Goal: Task Accomplishment & Management: Use online tool/utility

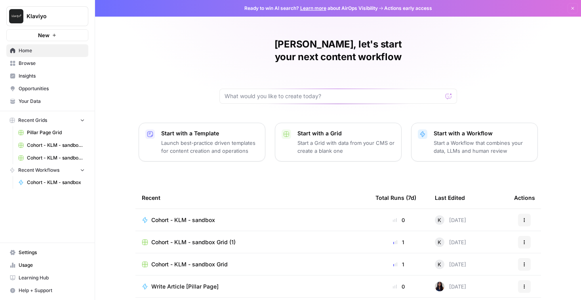
click at [40, 277] on span "Learning Hub" at bounding box center [52, 278] width 66 height 7
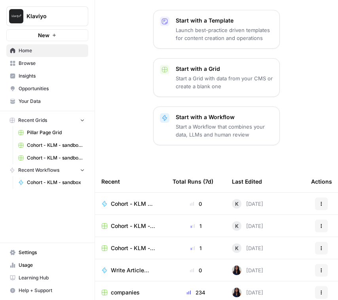
scroll to position [113, 0]
click at [137, 200] on span "Cohort - KLM - sandbox" at bounding box center [132, 204] width 43 height 8
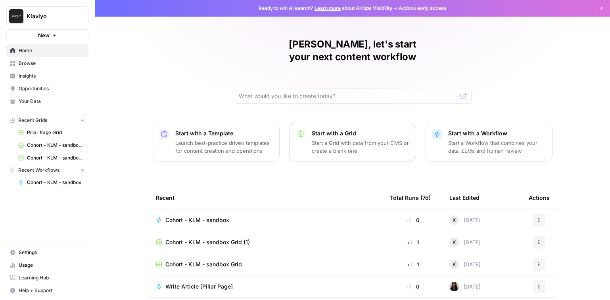
click at [219, 216] on span "Cohort - KLM - sandbox" at bounding box center [197, 220] width 64 height 8
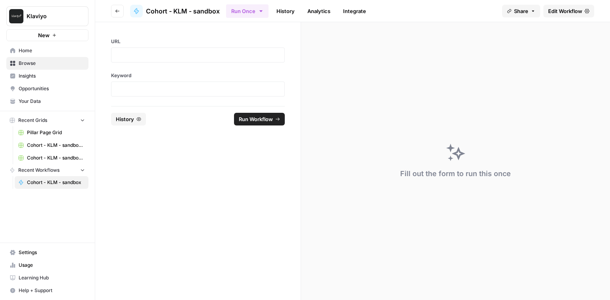
click at [558, 10] on span "Edit Workflow" at bounding box center [565, 11] width 34 height 8
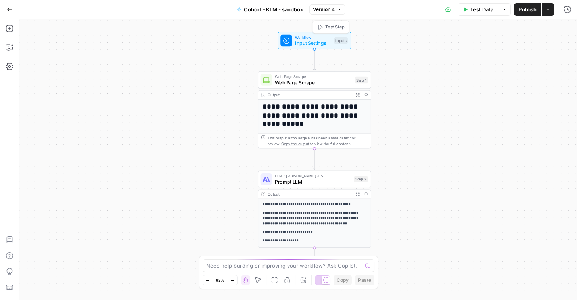
click at [339, 39] on div "Inputs" at bounding box center [340, 40] width 13 height 7
click at [455, 132] on div at bounding box center [502, 127] width 137 height 15
click at [338, 42] on div "Inputs" at bounding box center [340, 40] width 13 height 7
click at [287, 41] on icon at bounding box center [287, 41] width 6 height 6
click at [336, 44] on div "Workflow Input Settings Inputs Test Step" at bounding box center [314, 40] width 67 height 12
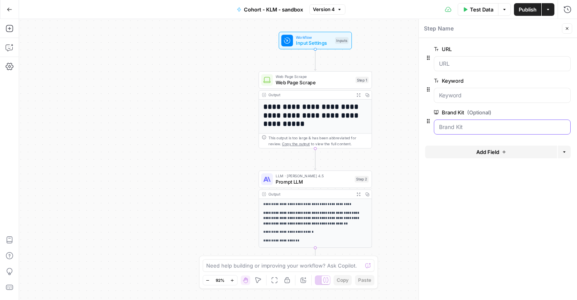
click at [482, 129] on Kit "Brand Kit (Optional)" at bounding box center [502, 127] width 126 height 8
click at [170, 79] on div "**********" at bounding box center [298, 159] width 558 height 281
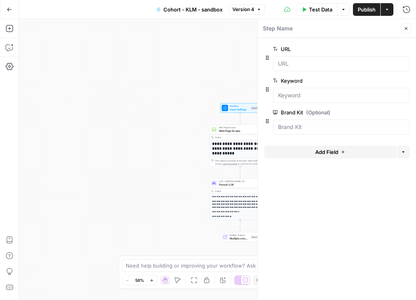
click at [411, 30] on header "Step Name Close" at bounding box center [337, 28] width 158 height 19
click at [408, 29] on icon "button" at bounding box center [405, 28] width 5 height 5
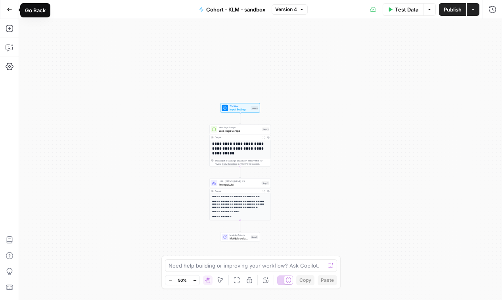
click at [13, 12] on button "Go Back" at bounding box center [9, 9] width 14 height 14
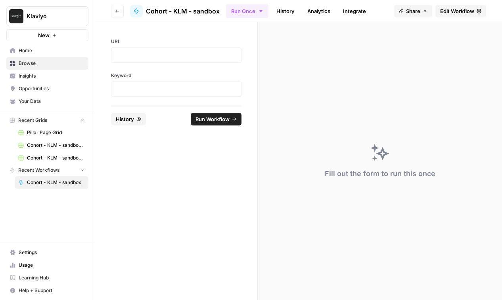
click at [457, 19] on header "Go back Cohort - KLM - sandbox Run Once History Analytics Integrate Share Edit …" at bounding box center [298, 11] width 407 height 22
click at [453, 10] on span "Edit Workflow" at bounding box center [457, 11] width 34 height 8
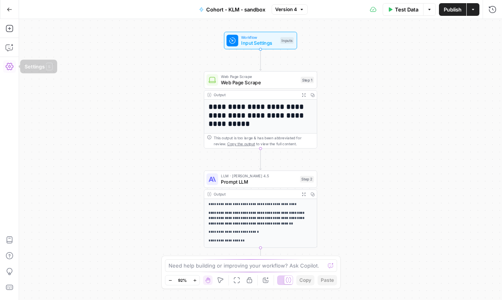
click at [10, 66] on icon "button" at bounding box center [10, 67] width 8 height 8
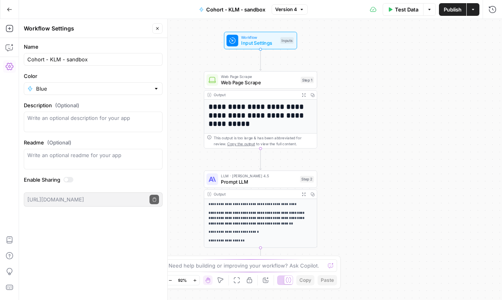
click at [10, 65] on icon "button" at bounding box center [10, 67] width 8 height 8
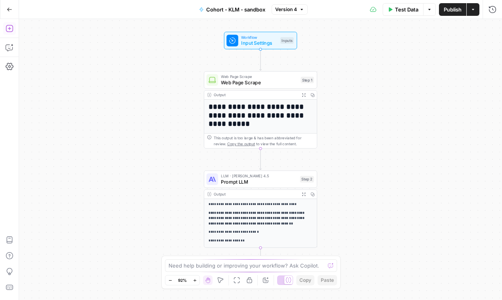
click at [11, 30] on icon "button" at bounding box center [10, 29] width 8 height 8
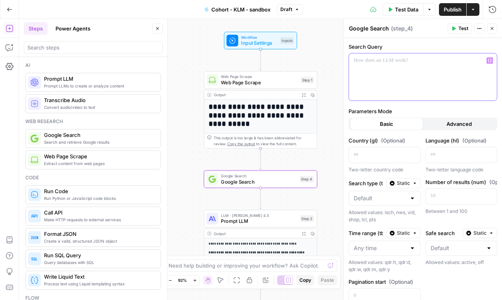
click at [368, 66] on div at bounding box center [423, 77] width 148 height 47
drag, startPoint x: 413, startPoint y: 65, endPoint x: 324, endPoint y: 65, distance: 89.6
click at [324, 65] on body "**********" at bounding box center [251, 150] width 502 height 300
click at [491, 59] on icon "button" at bounding box center [489, 61] width 4 height 4
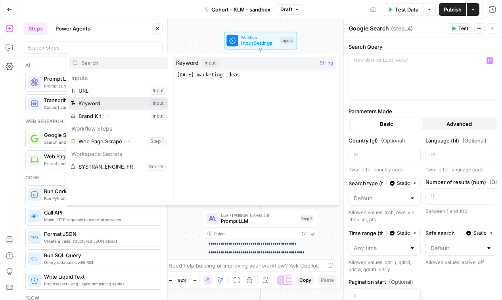
click at [116, 107] on button "Select variable Keyword" at bounding box center [118, 103] width 99 height 13
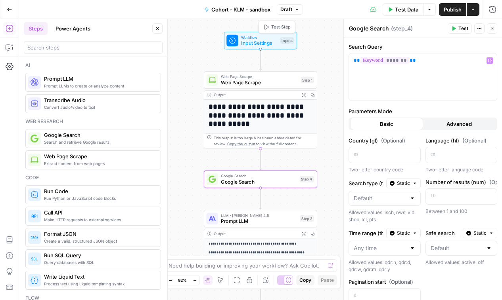
click at [285, 39] on div "Inputs" at bounding box center [286, 40] width 13 height 7
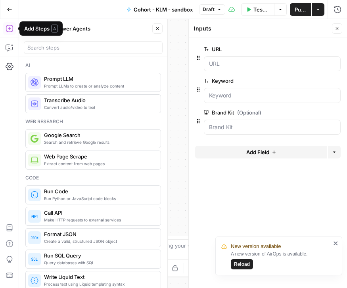
click at [6, 9] on button "Go Back" at bounding box center [9, 9] width 14 height 14
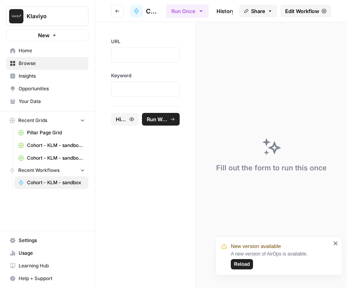
click at [42, 12] on span "Klaviyo" at bounding box center [51, 16] width 48 height 8
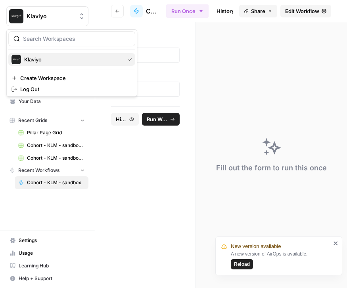
click at [46, 61] on span "Klaviyo" at bounding box center [72, 59] width 97 height 8
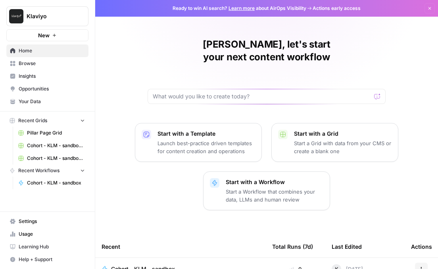
click at [294, 178] on p "Start with a Workflow" at bounding box center [274, 182] width 97 height 8
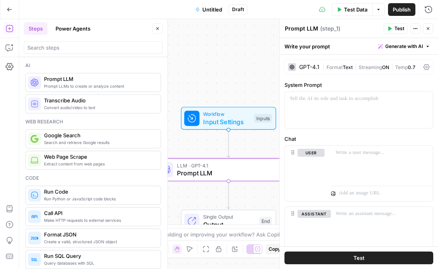
click at [292, 69] on icon at bounding box center [291, 67] width 5 height 5
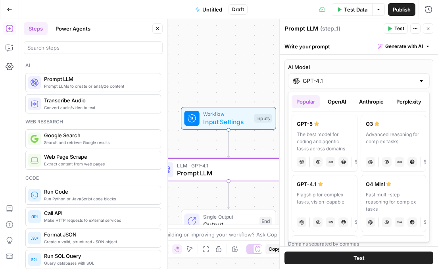
click at [294, 79] on input "GPT-4.1" at bounding box center [358, 81] width 112 height 8
click at [294, 101] on button "Anthropic" at bounding box center [371, 101] width 34 height 13
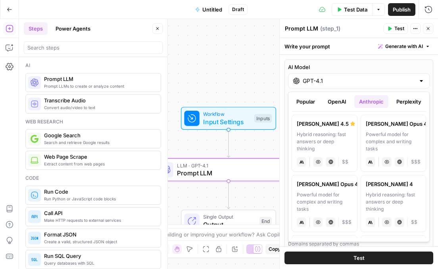
click at [294, 197] on div "Powerful model for complex and writing tasks" at bounding box center [323, 201] width 55 height 21
type input "[PERSON_NAME] Opus 4"
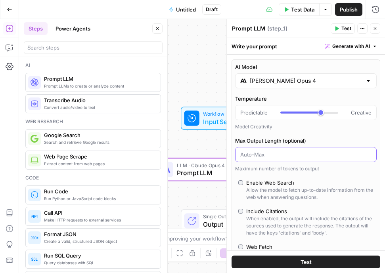
click at [278, 155] on input "Max Output Length (optional)" at bounding box center [305, 155] width 131 height 8
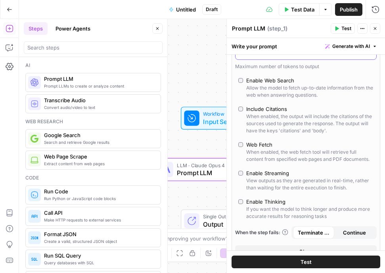
scroll to position [104, 0]
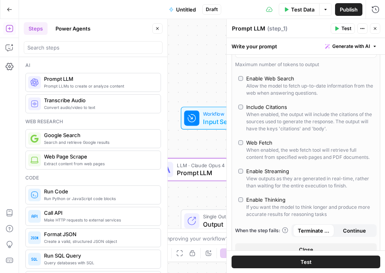
click at [262, 198] on div "Enable Thinking" at bounding box center [265, 200] width 39 height 8
type input "*"
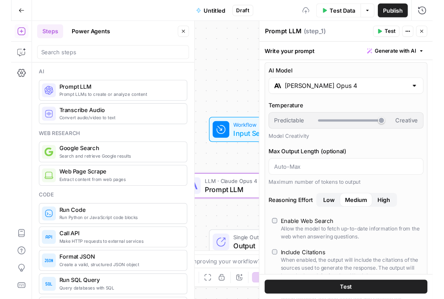
scroll to position [0, 0]
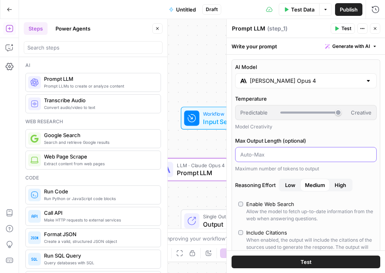
click at [271, 157] on input "Max Output Length (optional)" at bounding box center [305, 155] width 131 height 8
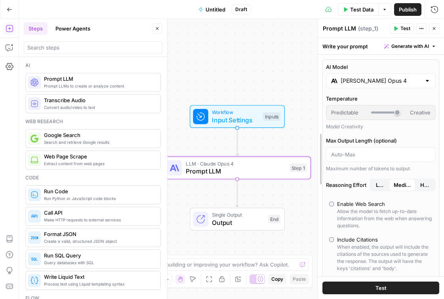
drag, startPoint x: 287, startPoint y: 29, endPoint x: 338, endPoint y: 33, distance: 51.7
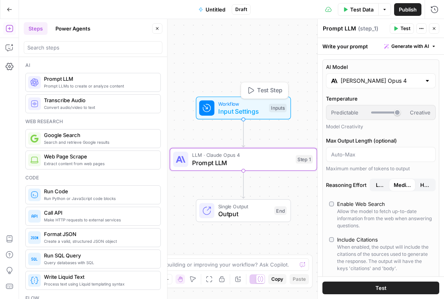
click at [247, 101] on span "Workflow" at bounding box center [241, 104] width 47 height 8
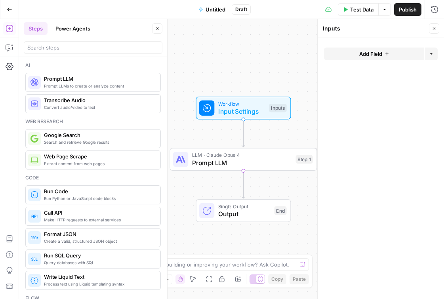
click at [294, 54] on button "Add Field" at bounding box center [374, 54] width 100 height 13
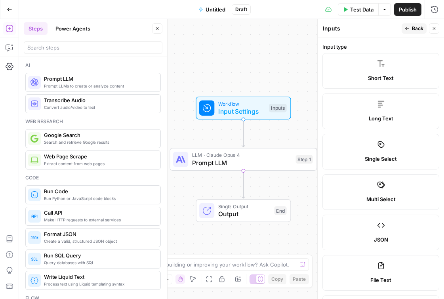
click at [294, 67] on label "Short Text" at bounding box center [381, 71] width 117 height 36
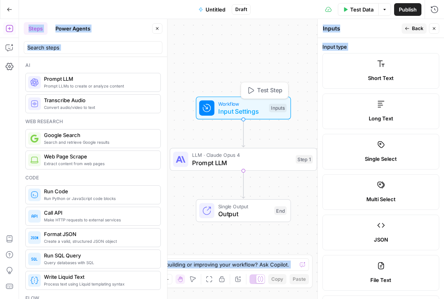
drag, startPoint x: 376, startPoint y: 71, endPoint x: 239, endPoint y: 110, distance: 142.2
click at [239, 110] on body "Klaviyo New Home Browse Insights Opportunities Your Data Recent Grids Pillar Pa…" at bounding box center [222, 149] width 444 height 299
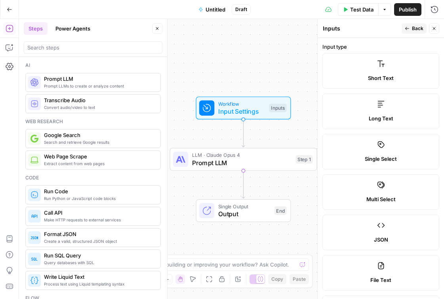
click at [294, 69] on label "Short Text" at bounding box center [381, 71] width 117 height 36
click at [294, 71] on label "Short Text" at bounding box center [381, 71] width 117 height 36
click at [294, 127] on label "Long Text" at bounding box center [381, 112] width 117 height 36
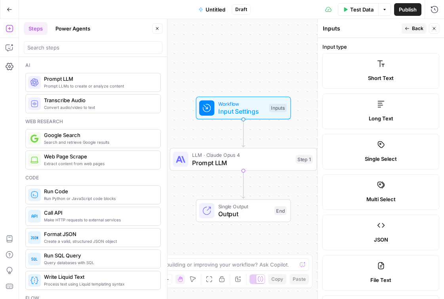
click at [294, 71] on label "Short Text" at bounding box center [381, 71] width 117 height 36
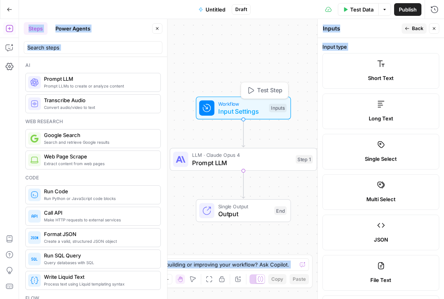
drag, startPoint x: 361, startPoint y: 71, endPoint x: 261, endPoint y: 110, distance: 107.9
click at [261, 110] on body "Klaviyo New Home Browse Insights Opportunities Your Data Recent Grids Pillar Pa…" at bounding box center [222, 149] width 444 height 299
drag, startPoint x: 398, startPoint y: 111, endPoint x: 254, endPoint y: 111, distance: 143.9
click at [254, 111] on body "Klaviyo New Home Browse Insights Opportunities Your Data Recent Grids Pillar Pa…" at bounding box center [222, 149] width 444 height 299
click at [294, 27] on icon "button" at bounding box center [434, 28] width 5 height 5
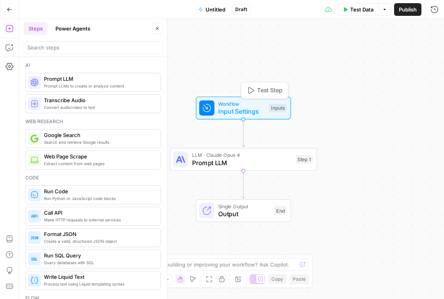
click at [264, 108] on span "Input Settings" at bounding box center [241, 112] width 47 height 10
click at [294, 54] on span "Add Field" at bounding box center [370, 54] width 23 height 8
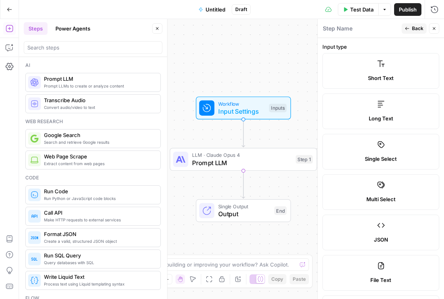
click at [294, 75] on span "Short Text" at bounding box center [381, 78] width 26 height 8
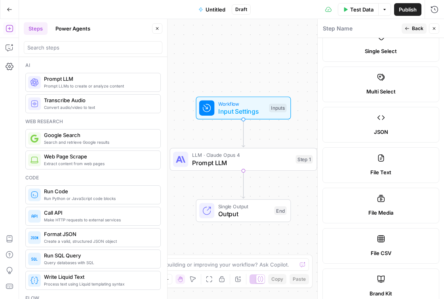
scroll to position [463, 0]
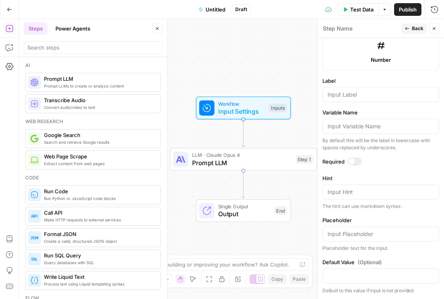
click at [294, 162] on div at bounding box center [355, 162] width 14 height 8
click at [294, 92] on input "Label" at bounding box center [381, 95] width 107 height 8
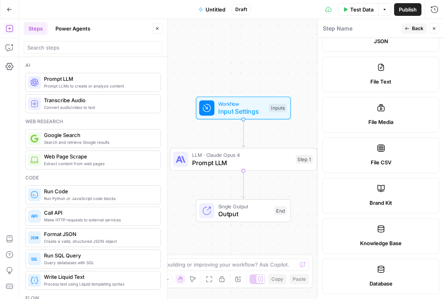
scroll to position [0, 0]
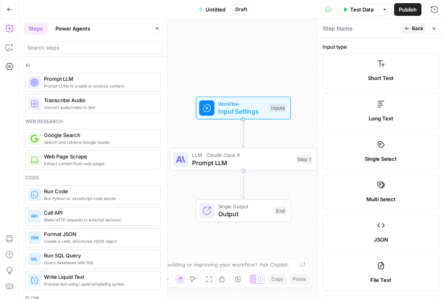
type input "Content title"
click at [294, 122] on div "Long Text" at bounding box center [380, 119] width 103 height 8
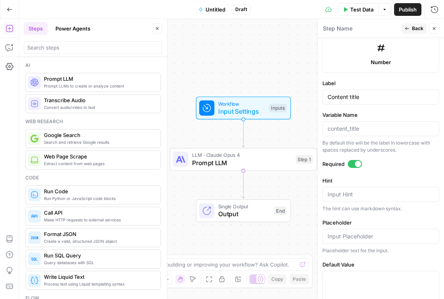
scroll to position [479, 0]
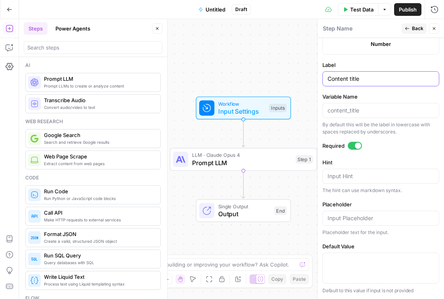
drag, startPoint x: 371, startPoint y: 78, endPoint x: 286, endPoint y: 78, distance: 84.8
click at [286, 78] on body "Klaviyo New Home Browse Insights Opportunities Your Data Recent Grids Pillar Pa…" at bounding box center [222, 149] width 444 height 299
drag, startPoint x: 373, startPoint y: 78, endPoint x: 323, endPoint y: 77, distance: 50.3
click at [294, 77] on div "Content title" at bounding box center [381, 78] width 117 height 15
type input "Article text"
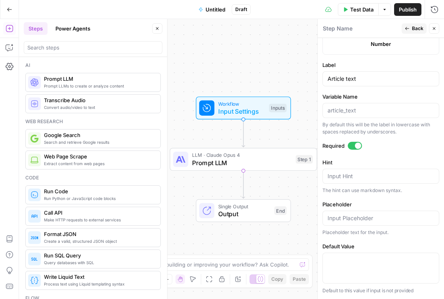
click at [294, 29] on span "Back" at bounding box center [417, 28] width 11 height 7
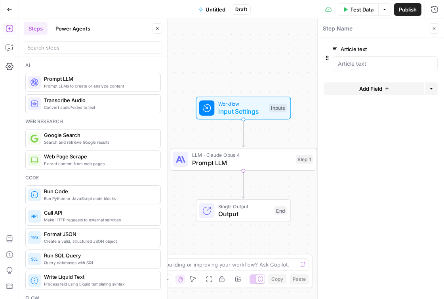
click at [282, 66] on div "Workflow Input Settings Inputs LLM · [PERSON_NAME] Opus 4 Prompt LLM Step 1 Sin…" at bounding box center [231, 159] width 425 height 280
click at [260, 104] on span "Workflow" at bounding box center [241, 104] width 47 height 8
click at [294, 30] on div "Workflow Input Settings Inputs Test Step LLM · [PERSON_NAME] Opus 4 Prompt LLM …" at bounding box center [231, 159] width 425 height 280
click at [230, 70] on div "Workflow Input Settings Inputs LLM · [PERSON_NAME] Opus 4 Prompt LLM Step 1 Sin…" at bounding box center [231, 159] width 425 height 280
click at [251, 109] on span "Input Settings" at bounding box center [241, 112] width 47 height 10
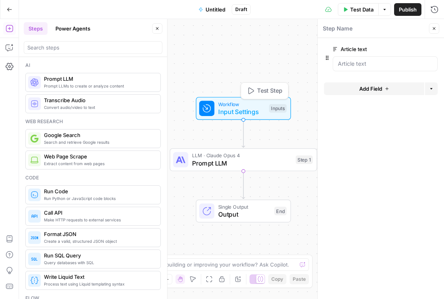
click at [294, 87] on button "Add Field" at bounding box center [374, 88] width 100 height 13
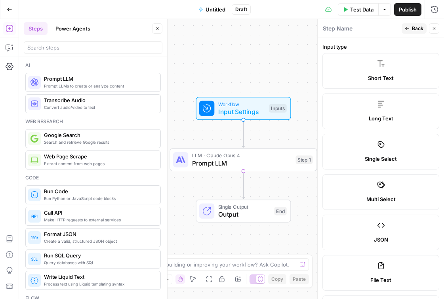
click at [294, 82] on div "Short Text" at bounding box center [380, 78] width 103 height 8
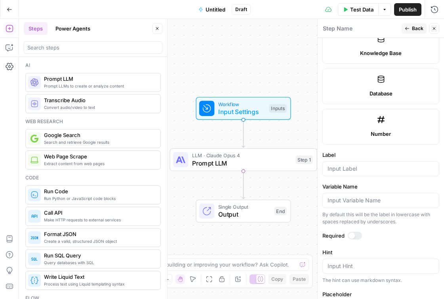
scroll to position [463, 0]
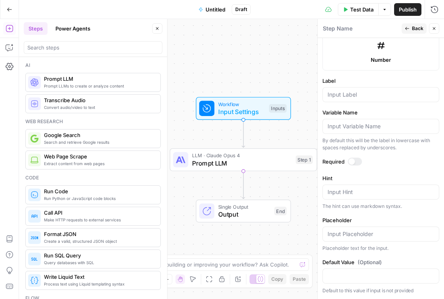
click at [294, 27] on button "Close" at bounding box center [434, 28] width 10 height 10
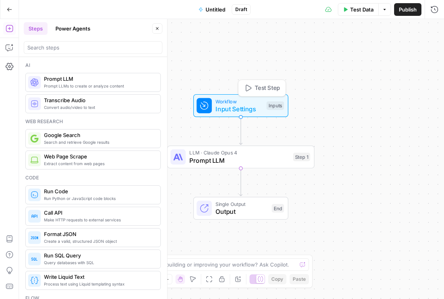
click at [264, 115] on div "Workflow Input Settings Inputs Test Step" at bounding box center [240, 105] width 95 height 23
click at [294, 91] on span "Add Field" at bounding box center [370, 89] width 23 height 8
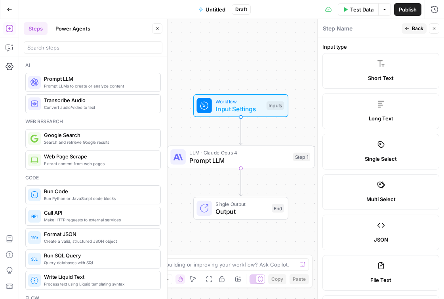
click at [294, 76] on span "Short Text" at bounding box center [381, 78] width 26 height 8
drag, startPoint x: 376, startPoint y: 76, endPoint x: 256, endPoint y: 108, distance: 124.5
click at [256, 108] on body "Klaviyo New Home Browse Insights Opportunities Your Data Recent Grids Pillar Pa…" at bounding box center [222, 149] width 444 height 299
click at [294, 67] on label "Short Text" at bounding box center [381, 71] width 117 height 36
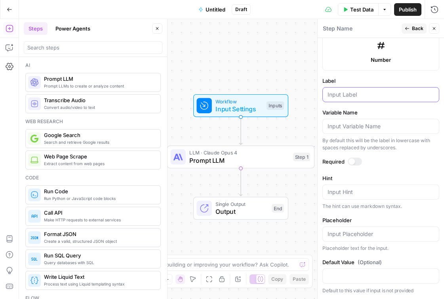
click at [294, 96] on input "Label" at bounding box center [381, 95] width 107 height 8
type input "A"
type input "Title"
click at [294, 160] on div at bounding box center [355, 162] width 14 height 8
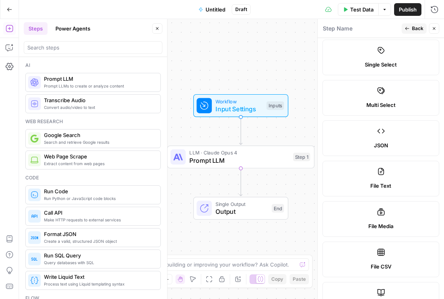
scroll to position [0, 0]
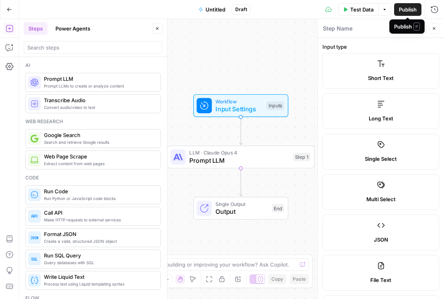
click at [294, 29] on icon "button" at bounding box center [434, 28] width 5 height 5
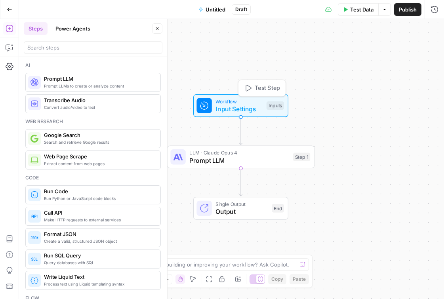
click at [246, 105] on span "Input Settings" at bounding box center [239, 109] width 47 height 10
drag, startPoint x: 377, startPoint y: 79, endPoint x: 374, endPoint y: 39, distance: 40.2
click at [294, 39] on form "Article text edit field Delete group Title edit field Delete group Add Field Op…" at bounding box center [381, 168] width 126 height 261
drag, startPoint x: 334, startPoint y: 48, endPoint x: 334, endPoint y: 99, distance: 51.1
click at [294, 99] on div "Article text edit field Delete group Title edit field Delete group" at bounding box center [381, 74] width 114 height 67
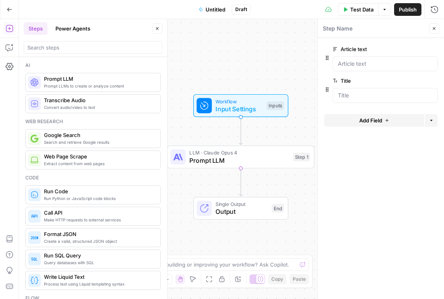
drag, startPoint x: 334, startPoint y: 80, endPoint x: 328, endPoint y: 53, distance: 28.1
click at [294, 53] on div "Article text edit field Delete group Title edit field Delete group" at bounding box center [381, 74] width 114 height 67
click at [294, 46] on div "Article text edit field Delete group" at bounding box center [381, 57] width 114 height 27
click at [294, 46] on button "Delete group" at bounding box center [433, 49] width 10 height 10
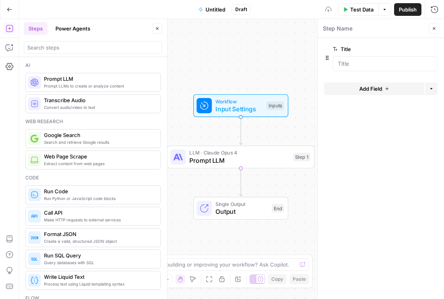
click at [294, 87] on span "Add Field" at bounding box center [370, 89] width 23 height 8
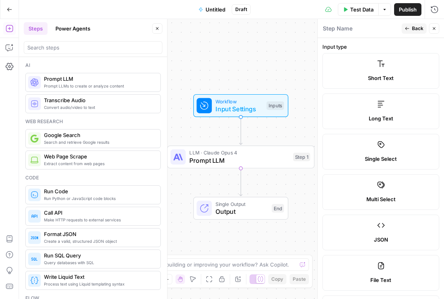
click at [294, 109] on label "Long Text" at bounding box center [381, 112] width 117 height 36
click at [294, 114] on label "Long Text" at bounding box center [381, 112] width 117 height 36
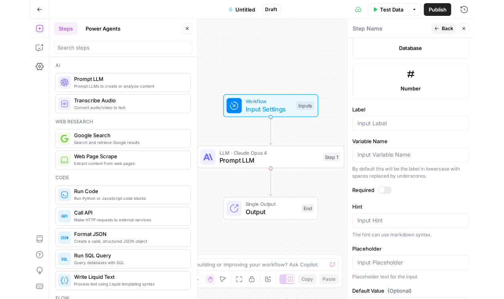
scroll to position [479, 0]
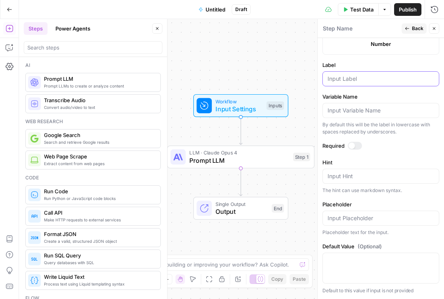
click at [294, 80] on input "Label" at bounding box center [381, 79] width 107 height 8
click at [294, 145] on div at bounding box center [352, 146] width 6 height 6
drag, startPoint x: 365, startPoint y: 77, endPoint x: 346, endPoint y: 77, distance: 19.4
click at [294, 77] on input "Article title" at bounding box center [381, 79] width 107 height 8
type input "Article text"
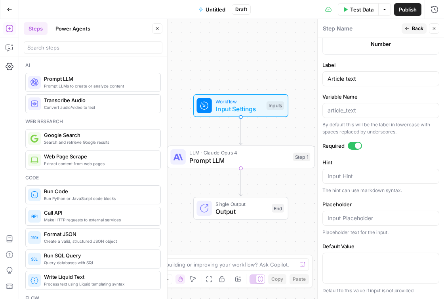
click at [294, 29] on icon "button" at bounding box center [434, 28] width 3 height 3
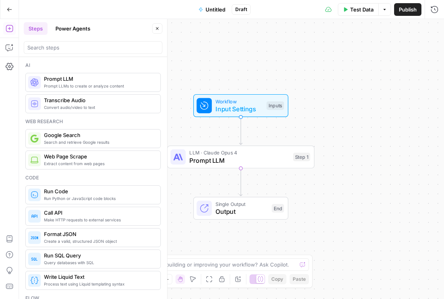
click at [263, 103] on div "Workflow Input Settings Inputs Test Step" at bounding box center [241, 105] width 88 height 16
click at [254, 159] on span "Prompt LLM" at bounding box center [239, 161] width 100 height 10
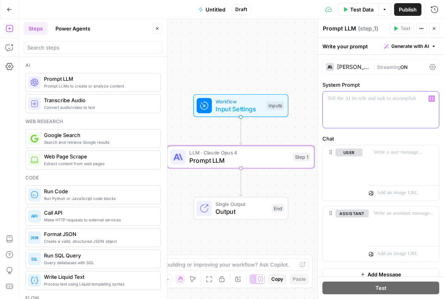
click at [294, 97] on p at bounding box center [381, 99] width 107 height 8
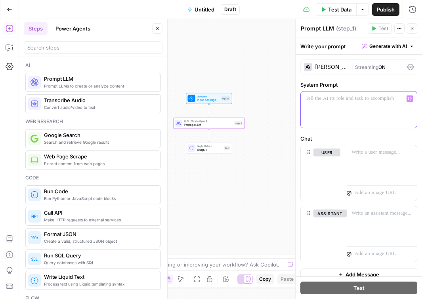
click at [294, 99] on p at bounding box center [359, 99] width 107 height 8
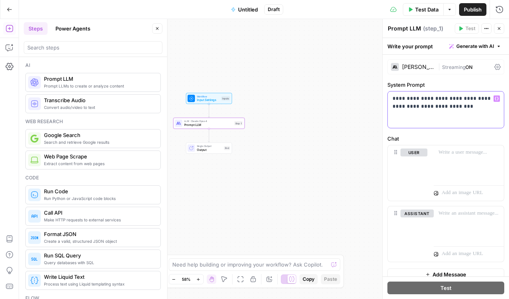
drag, startPoint x: 453, startPoint y: 108, endPoint x: 425, endPoint y: 108, distance: 28.1
click at [294, 108] on p "**********" at bounding box center [446, 103] width 107 height 16
drag, startPoint x: 457, startPoint y: 110, endPoint x: 476, endPoint y: 99, distance: 22.0
click at [294, 99] on p "**********" at bounding box center [446, 103] width 107 height 16
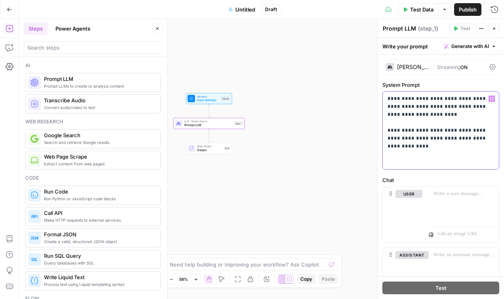
click at [294, 147] on p "**********" at bounding box center [441, 130] width 107 height 71
drag, startPoint x: 411, startPoint y: 130, endPoint x: 351, endPoint y: 130, distance: 60.2
click at [294, 130] on body "Klaviyo New Home Browse Insights Opportunities Your Data Recent Grids Pillar Pa…" at bounding box center [252, 149] width 504 height 299
click at [294, 132] on p "**********" at bounding box center [441, 130] width 107 height 71
drag, startPoint x: 404, startPoint y: 130, endPoint x: 381, endPoint y: 130, distance: 23.0
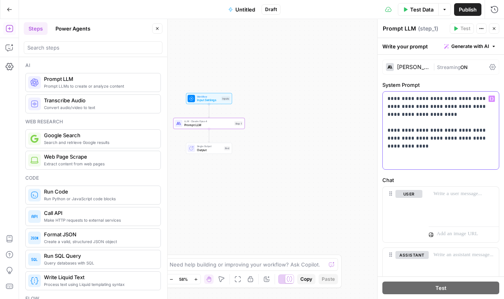
click at [294, 130] on div "**********" at bounding box center [440, 159] width 127 height 280
click at [294, 149] on p "**********" at bounding box center [441, 130] width 107 height 71
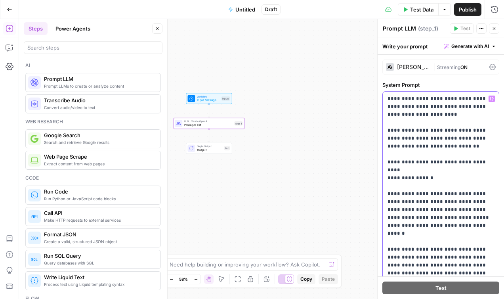
drag, startPoint x: 489, startPoint y: 162, endPoint x: 377, endPoint y: 160, distance: 112.2
click at [294, 160] on div "**********" at bounding box center [440, 159] width 127 height 280
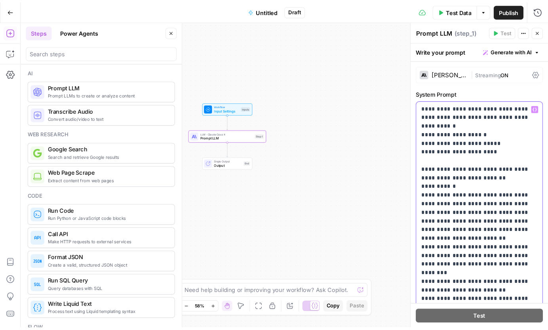
scroll to position [295, 0]
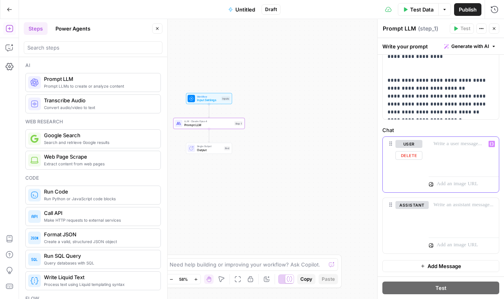
click at [294, 145] on p at bounding box center [464, 144] width 61 height 8
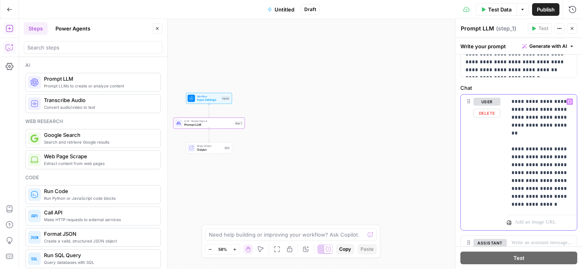
scroll to position [342, 0]
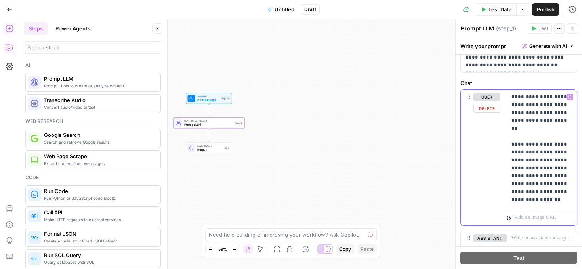
drag, startPoint x: 562, startPoint y: 166, endPoint x: 524, endPoint y: 161, distance: 37.7
click at [294, 161] on p "**********" at bounding box center [542, 148] width 61 height 111
click at [294, 203] on p "**********" at bounding box center [542, 148] width 61 height 111
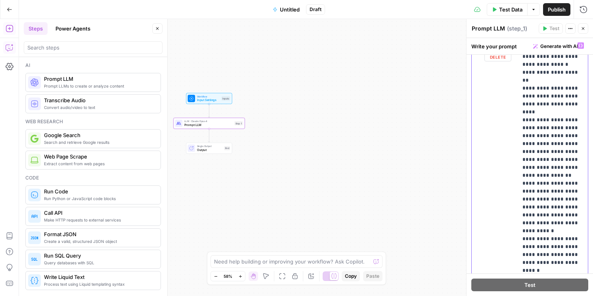
scroll to position [110, 0]
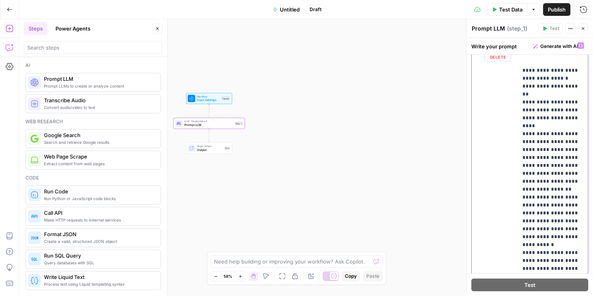
drag, startPoint x: 538, startPoint y: 165, endPoint x: 516, endPoint y: 76, distance: 92.4
click at [294, 76] on div "**********" at bounding box center [530, 209] width 116 height 342
copy p "**********"
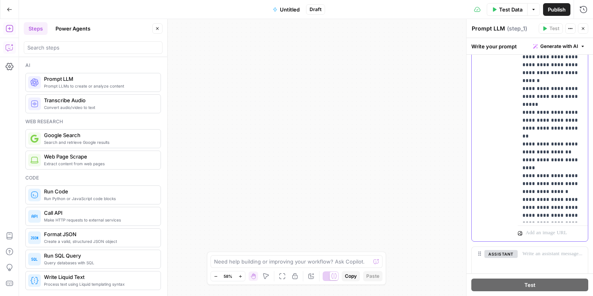
scroll to position [585, 0]
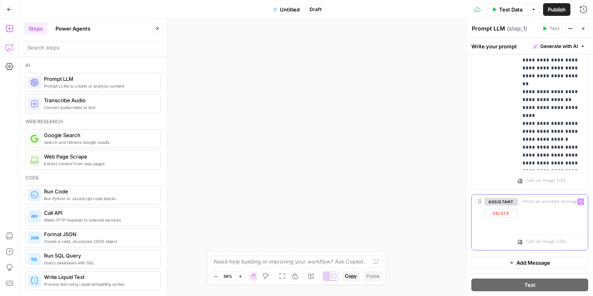
click at [294, 208] on div at bounding box center [553, 213] width 70 height 36
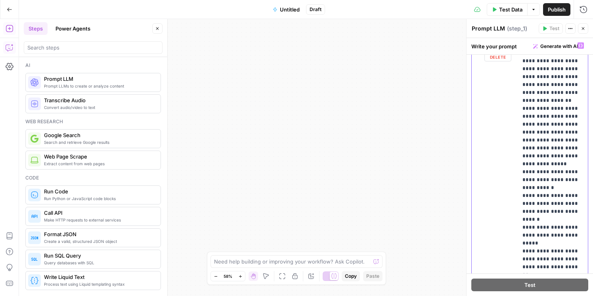
scroll to position [89, 0]
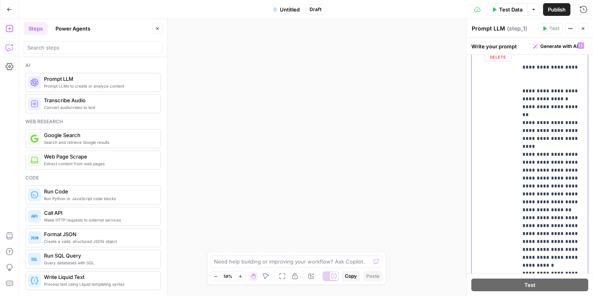
drag, startPoint x: 543, startPoint y: 164, endPoint x: 521, endPoint y: 96, distance: 71.7
click at [294, 96] on div "**********" at bounding box center [553, 199] width 70 height 323
copy p "**********"
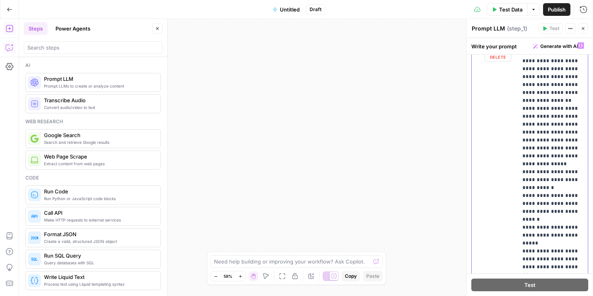
scroll to position [586, 0]
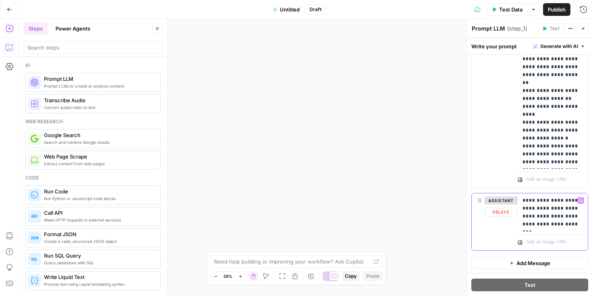
click at [294, 226] on p "**********" at bounding box center [552, 213] width 61 height 32
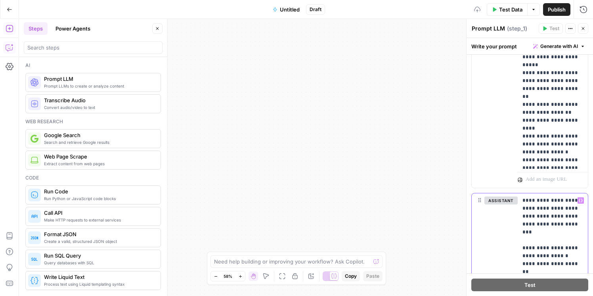
scroll to position [440, 0]
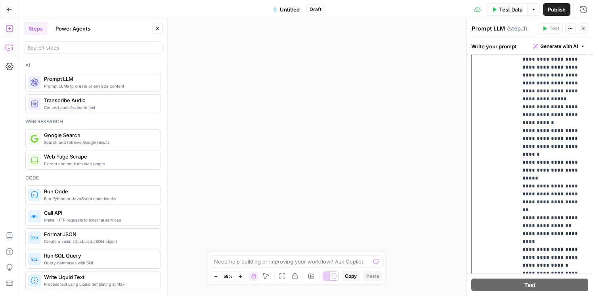
scroll to position [871, 0]
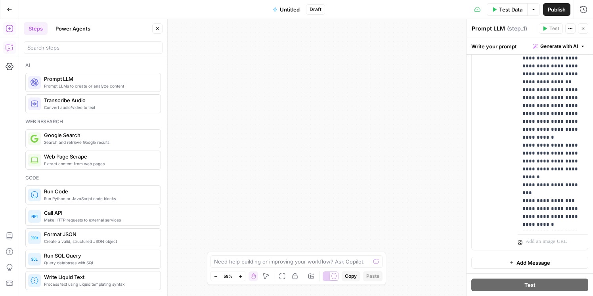
drag, startPoint x: 519, startPoint y: 172, endPoint x: 535, endPoint y: 43, distance: 129.7
click at [294, 43] on div "**********" at bounding box center [529, 167] width 126 height 258
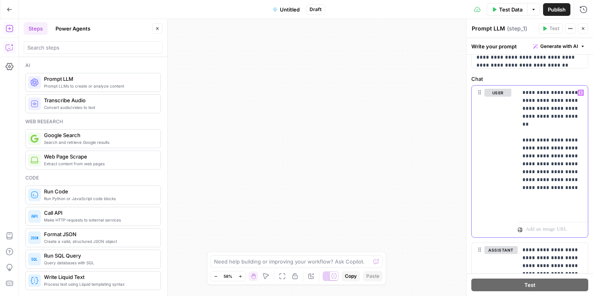
scroll to position [170, 0]
drag, startPoint x: 545, startPoint y: 198, endPoint x: 524, endPoint y: 142, distance: 59.5
click at [294, 142] on p "**********" at bounding box center [552, 152] width 61 height 127
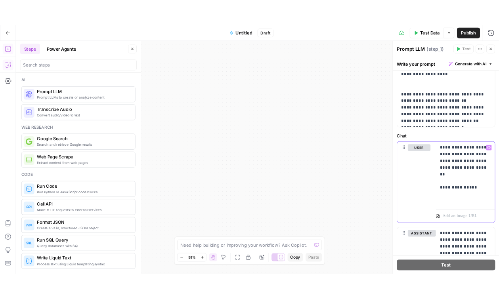
scroll to position [295, 0]
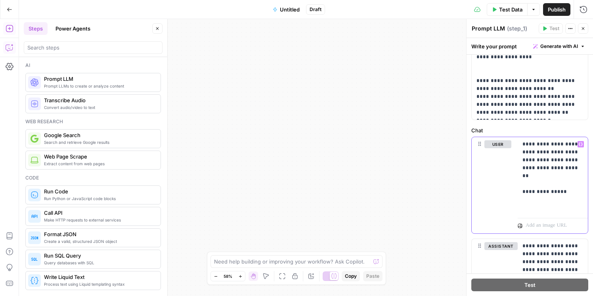
click at [294, 189] on p "**********" at bounding box center [552, 175] width 61 height 71
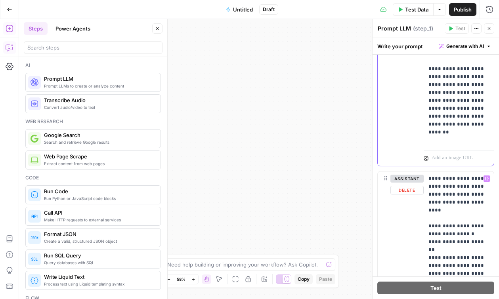
scroll to position [2, 0]
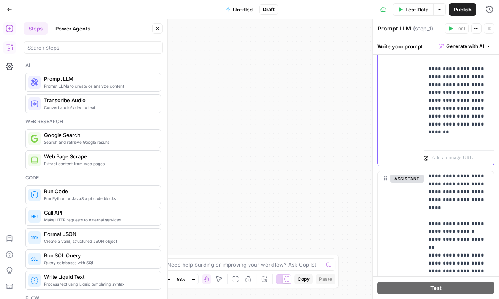
click at [294, 138] on p "**********" at bounding box center [458, 80] width 61 height 127
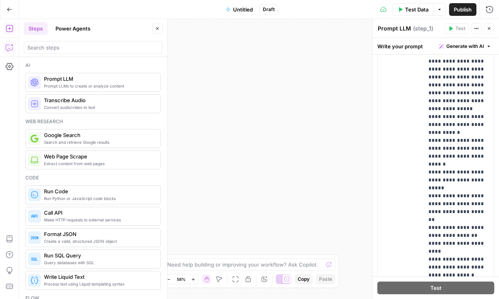
scroll to position [662, 0]
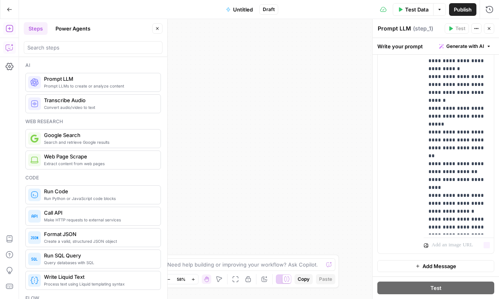
click at [294, 267] on span "Add Message" at bounding box center [439, 266] width 34 height 8
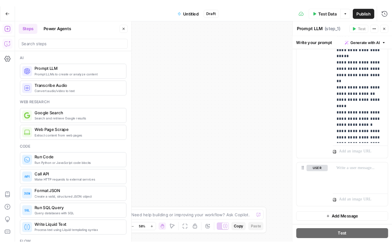
scroll to position [722, 0]
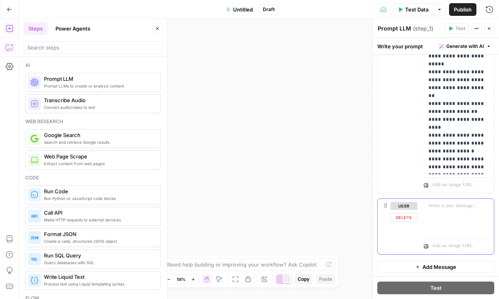
click at [294, 202] on button "user" at bounding box center [403, 206] width 27 height 8
click at [294, 203] on button "assistant" at bounding box center [406, 206] width 33 height 8
click at [294, 210] on div at bounding box center [459, 217] width 70 height 36
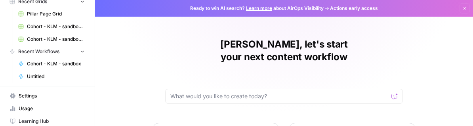
scroll to position [136, 0]
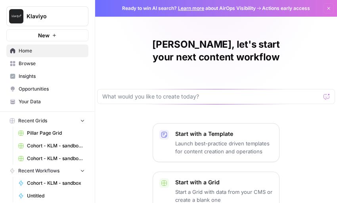
click at [34, 63] on span "Browse" at bounding box center [52, 63] width 66 height 7
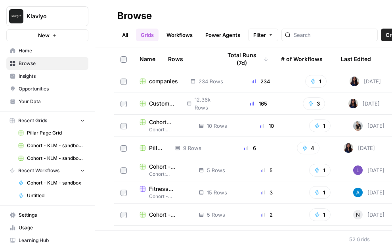
click at [152, 123] on span "Cohort Session 5 - Jax Connelly subject lines/CTAs Grid" at bounding box center [167, 122] width 37 height 8
